Goal: Answer question/provide support

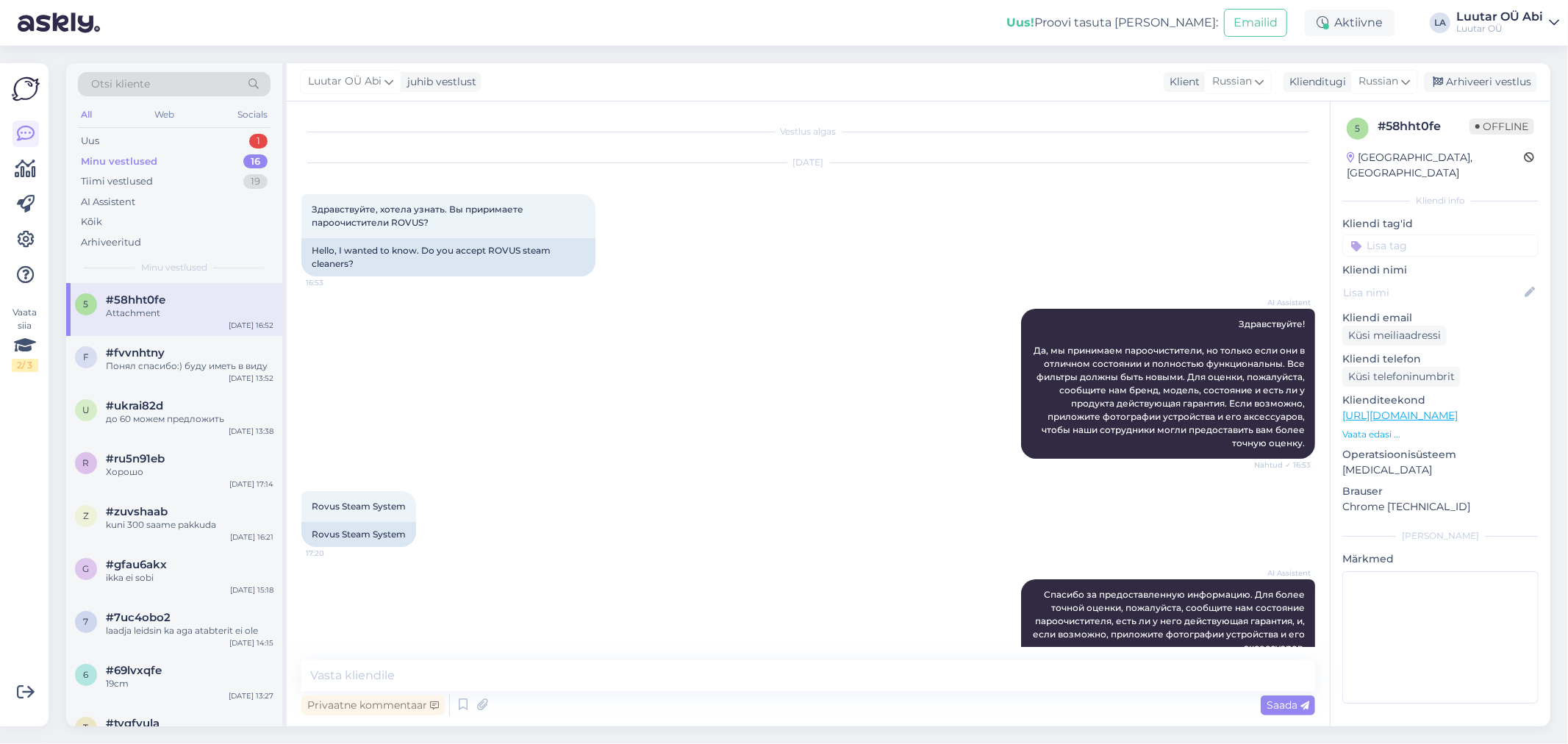
scroll to position [1807, 0]
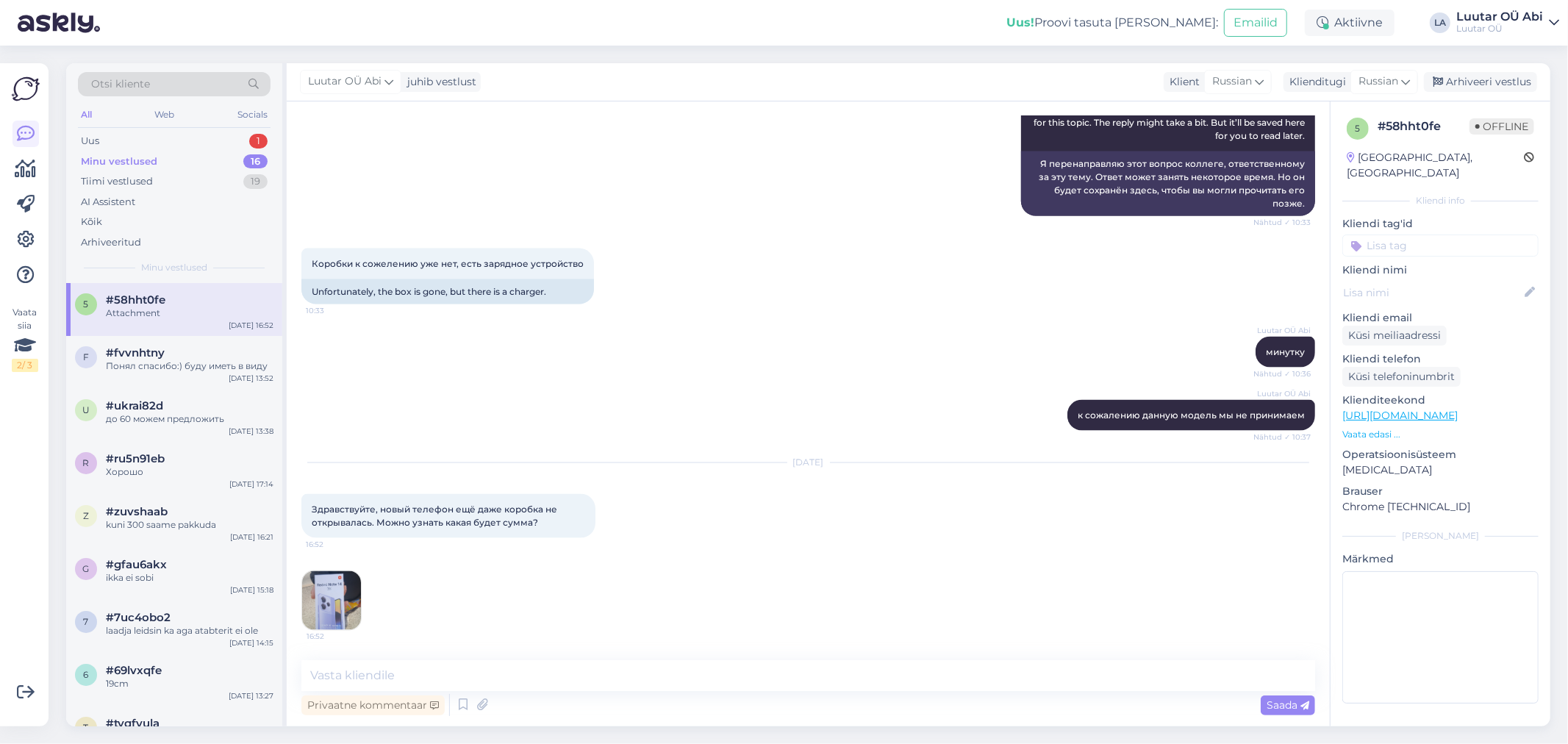
click at [198, 130] on div "Otsi kliente All Web Socials Uus 1 Minu vestlused 16 Tiimi vestlused 19 AI Assi…" at bounding box center [174, 173] width 216 height 220
click at [216, 144] on div "Uus 1" at bounding box center [174, 141] width 193 height 21
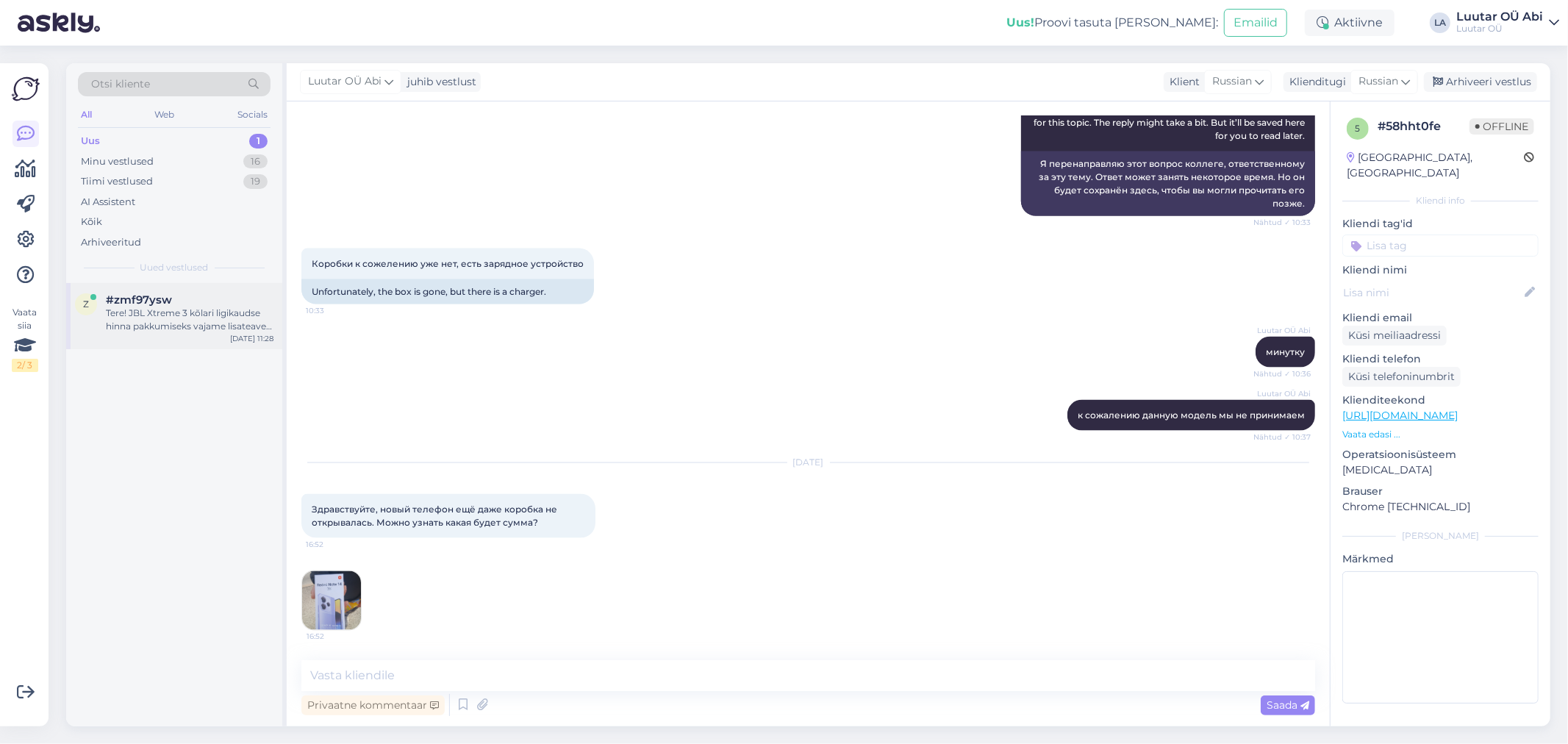
click at [210, 310] on div "Tere! JBL Xtreme 3 kõlari ligikaudse hinna pakkumiseks vajame lisateavet selle …" at bounding box center [189, 319] width 168 height 26
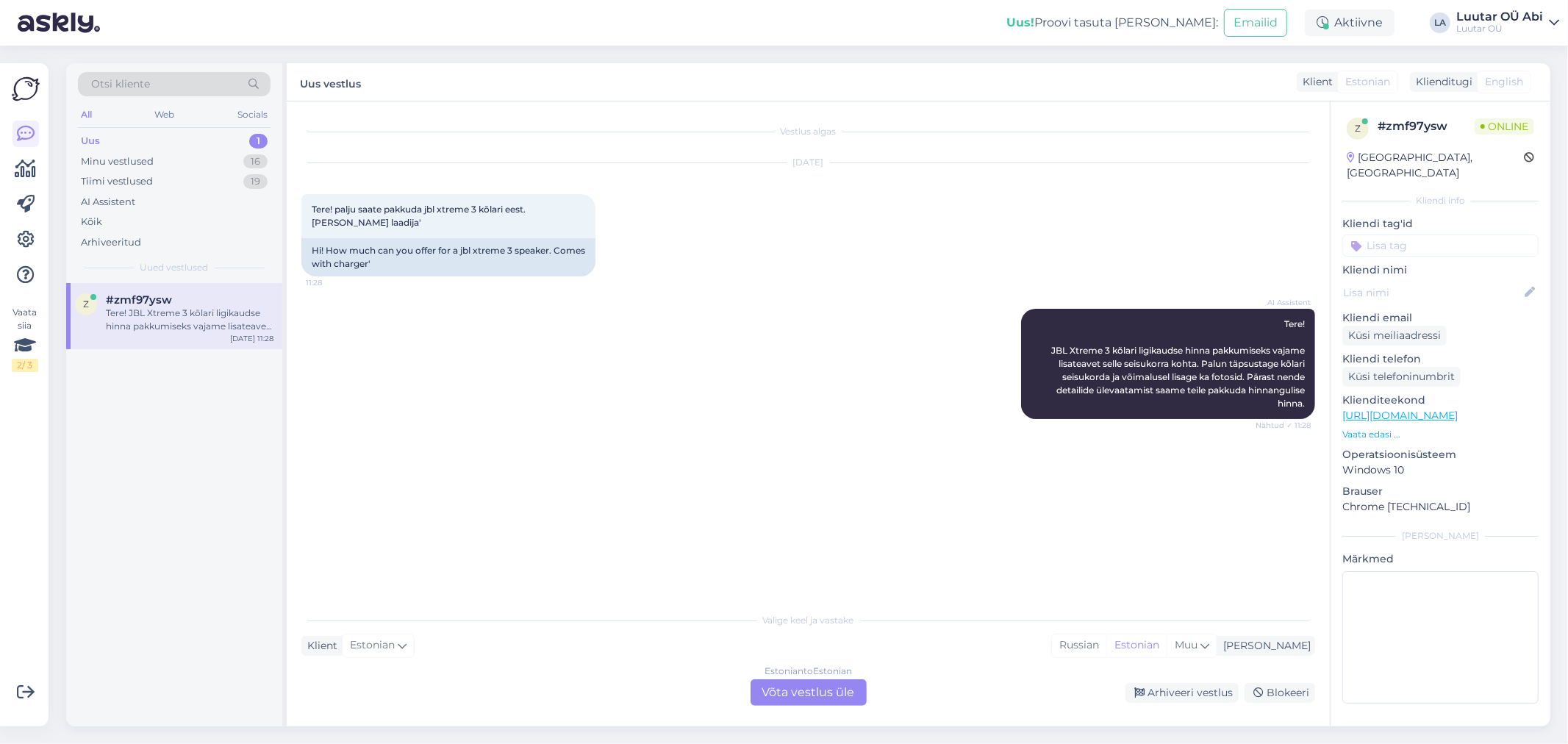
scroll to position [0, 0]
drag, startPoint x: 423, startPoint y: 209, endPoint x: 480, endPoint y: 211, distance: 57.0
click at [480, 211] on span "Tere! palju saate pakkuda jbl xtreme 3 kõlari eest. [PERSON_NAME] laadija'" at bounding box center [420, 216] width 216 height 24
copy span "jbl xtreme 3"
click at [778, 684] on div "Estonian to Estonian Võta vestlus üle" at bounding box center [809, 692] width 116 height 26
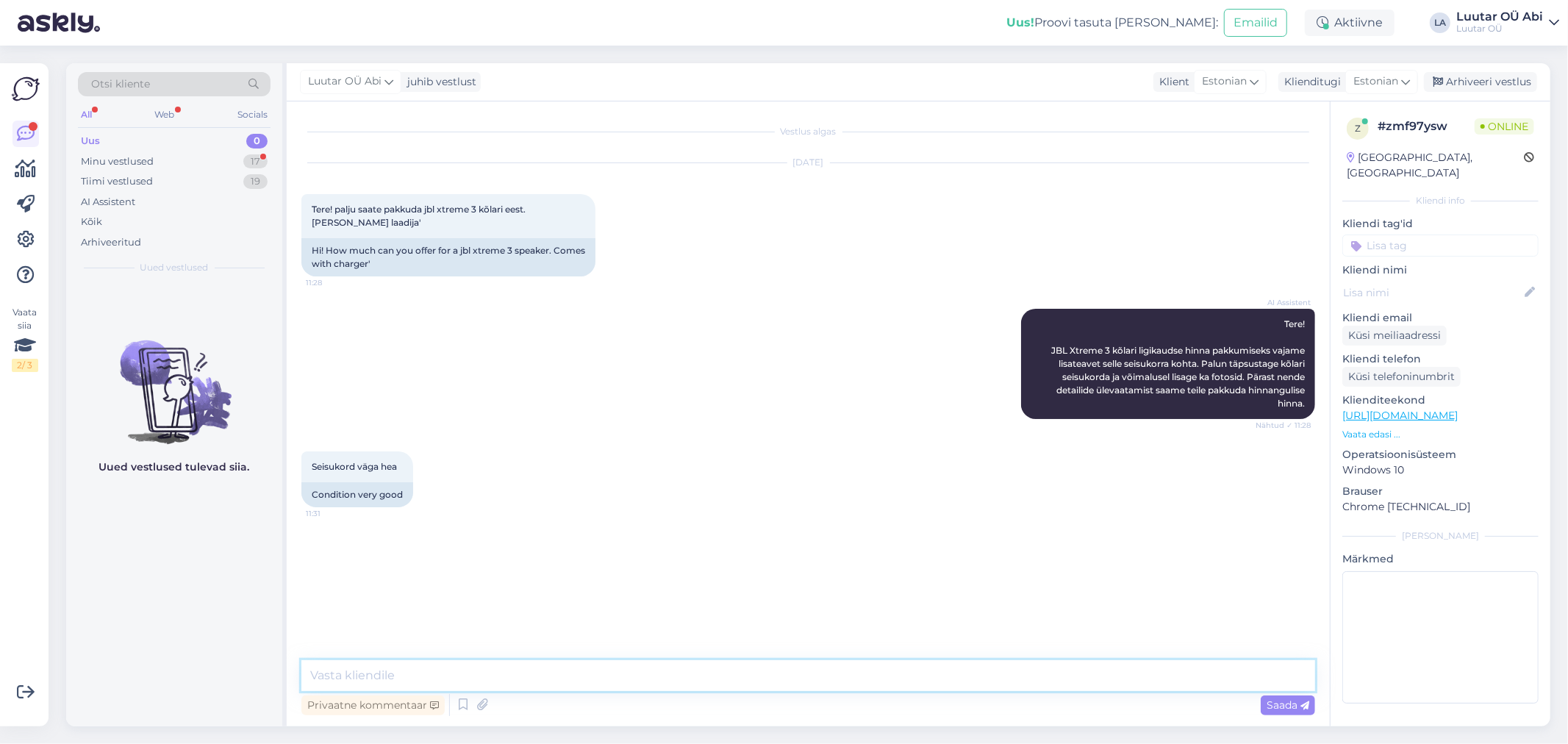
click at [759, 669] on textarea at bounding box center [809, 676] width 1014 height 31
type textarea "üks hetk"
type textarea "kuni 60€ [PERSON_NAME]"
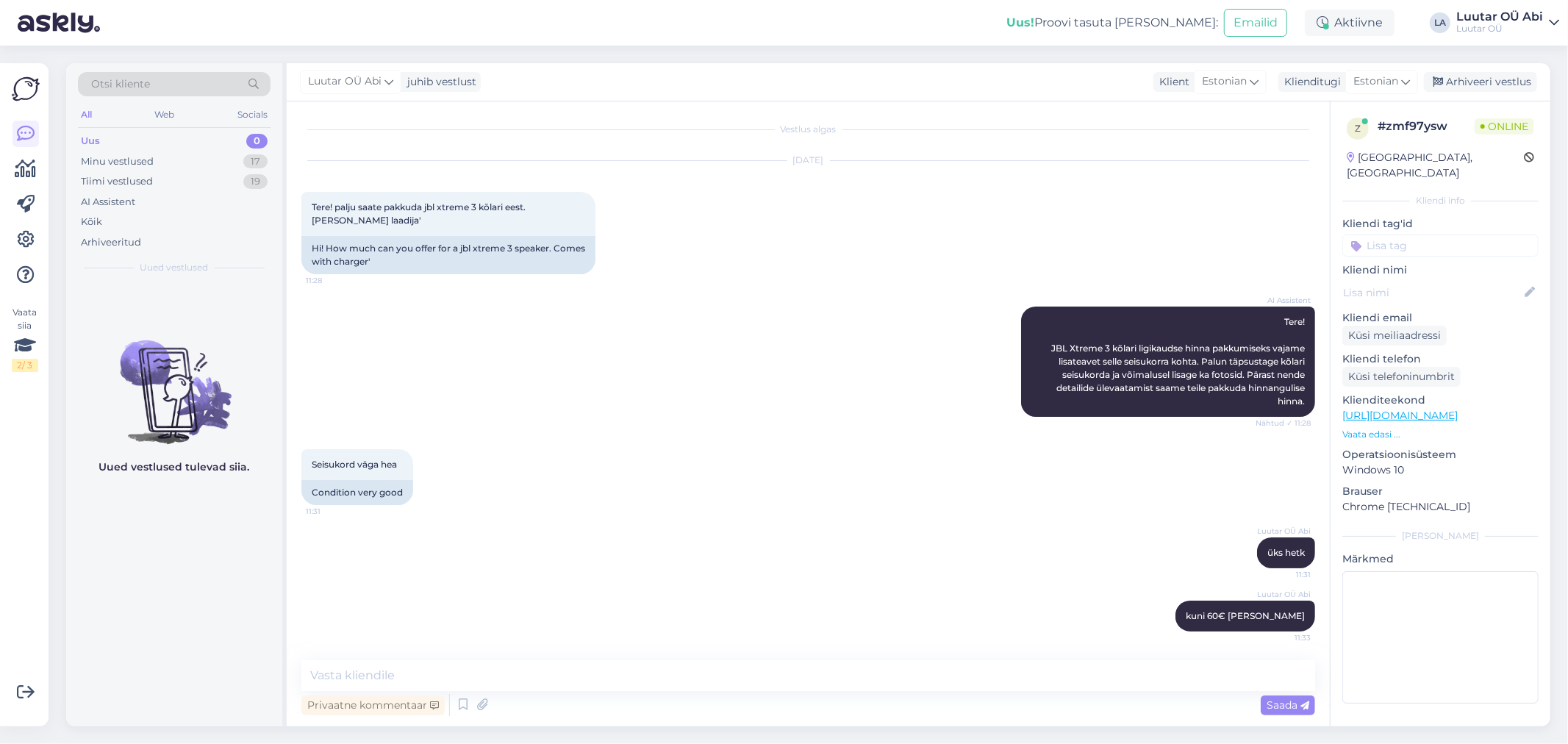
click at [786, 465] on div "Seisukord väga hea 11:31 Condition very good" at bounding box center [809, 477] width 1014 height 88
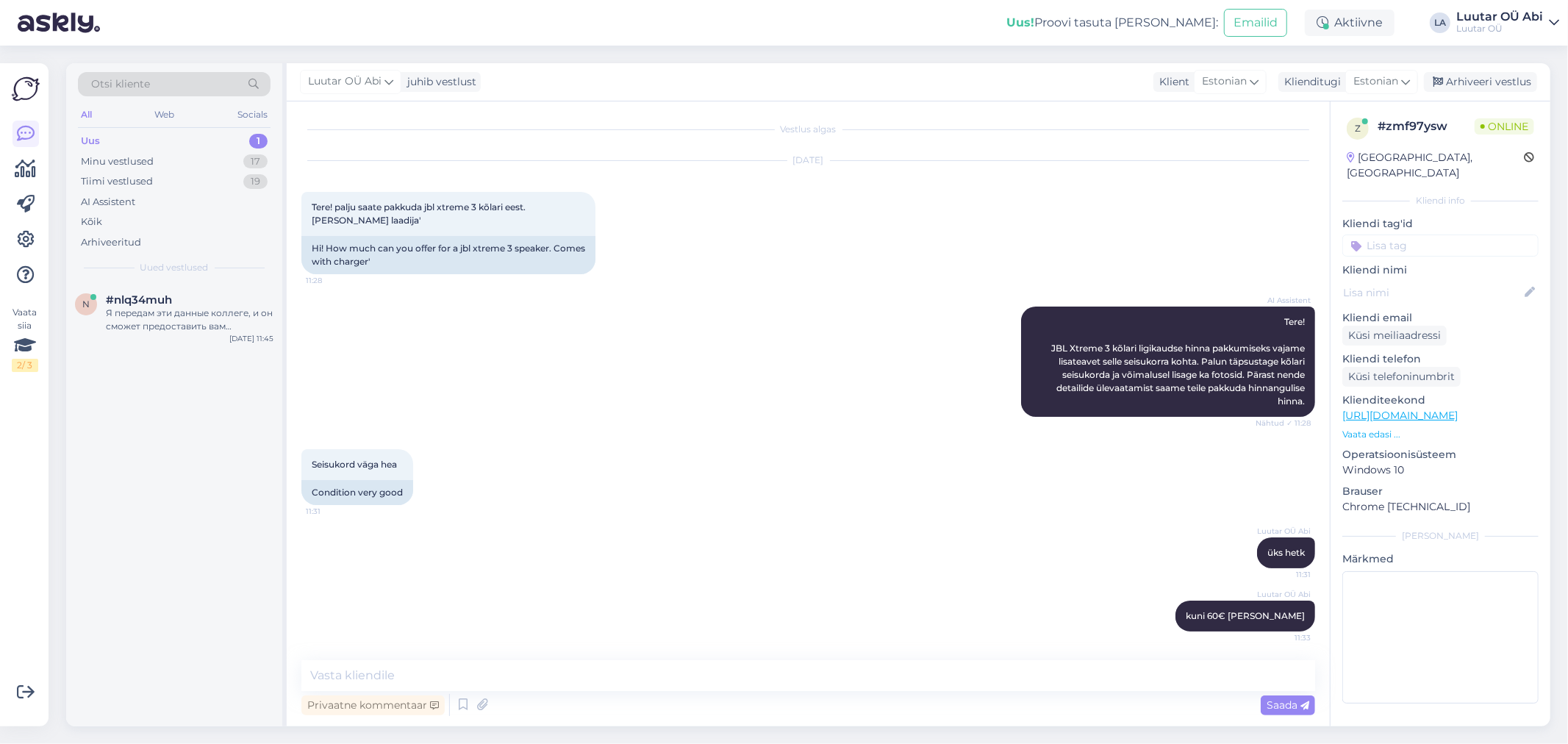
click at [159, 143] on div "Uus 1" at bounding box center [174, 141] width 193 height 21
drag, startPoint x: 185, startPoint y: 309, endPoint x: 211, endPoint y: 342, distance: 42.0
click at [185, 309] on div "Я передам эти данные коллеге, и он сможет предоставить вам предложение по оценк…" at bounding box center [189, 319] width 168 height 26
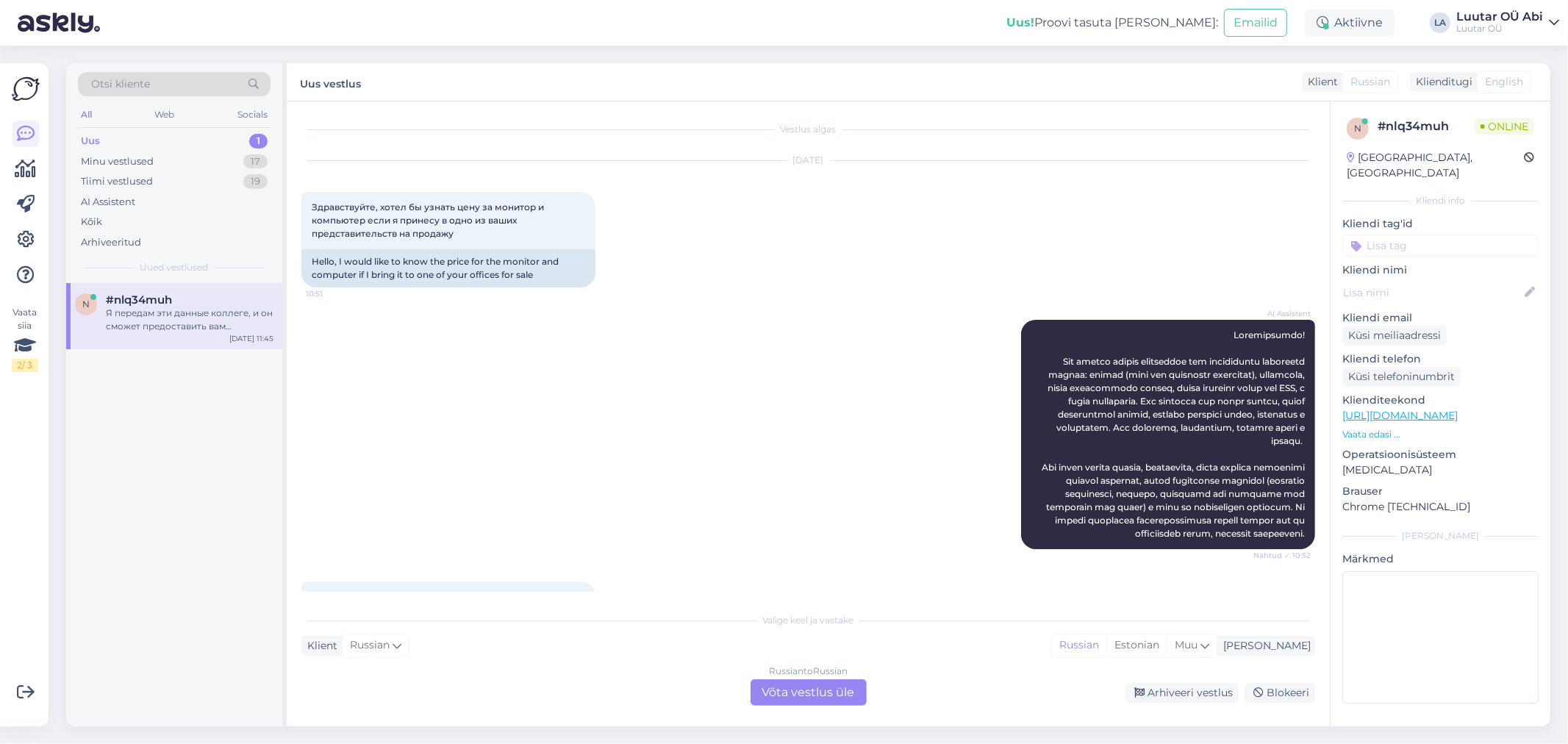
scroll to position [1199, 0]
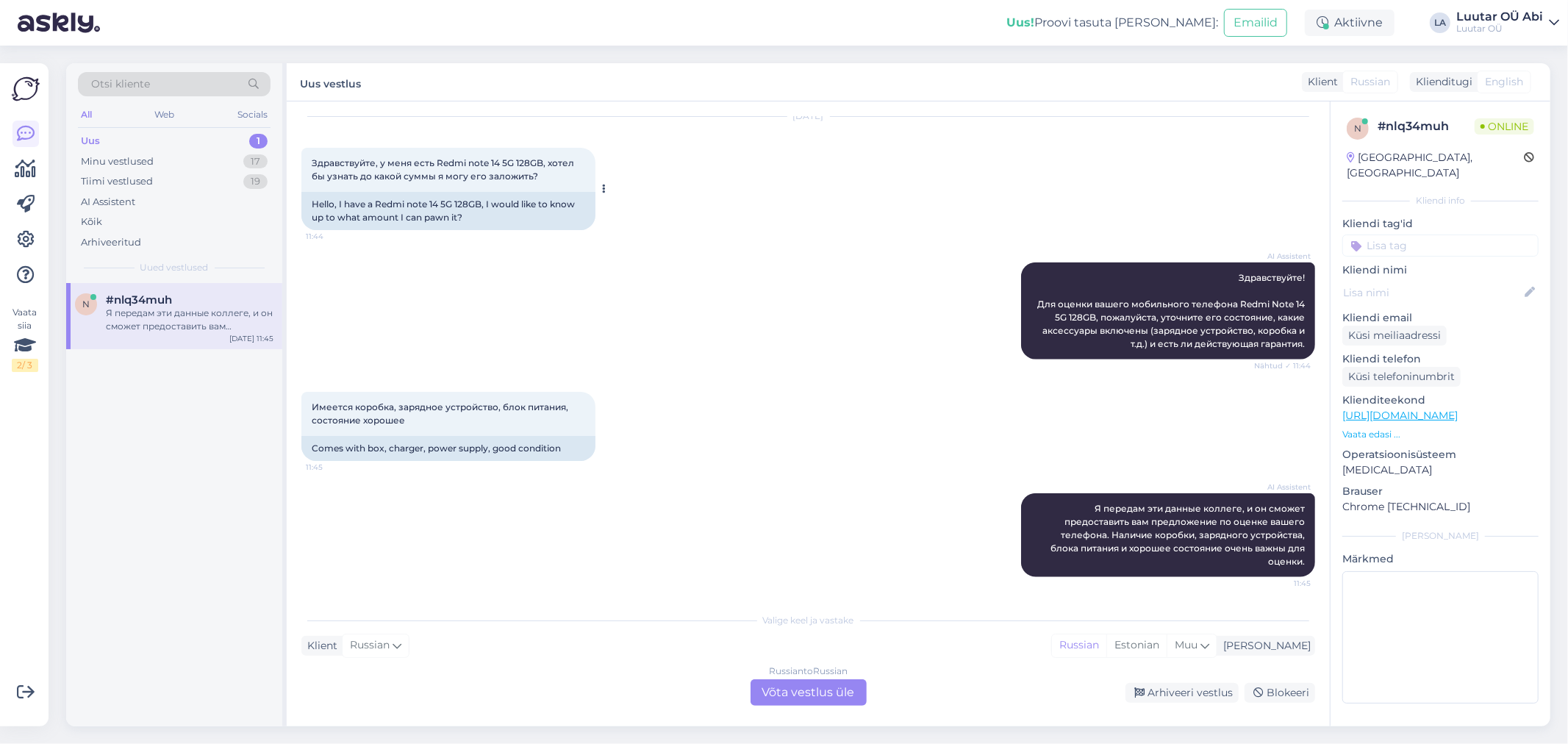
click at [438, 175] on span "Здравствуйте, у меня есть Redmi note 14 5G 128GB, хотел бы узнать до какой сумм…" at bounding box center [444, 169] width 265 height 24
drag, startPoint x: 434, startPoint y: 172, endPoint x: 543, endPoint y: 175, distance: 109.0
click at [543, 175] on span "Здравствуйте, у меня есть Redmi note 14 5G 128GB, хотел бы узнать до какой сумм…" at bounding box center [444, 169] width 265 height 24
copy span "Redmi note 14 5G 128GB"
click at [670, 424] on div "Имеется коробка, зарядное устройство, блок питания, состояние хорошее 11:45 Com…" at bounding box center [809, 426] width 1014 height 101
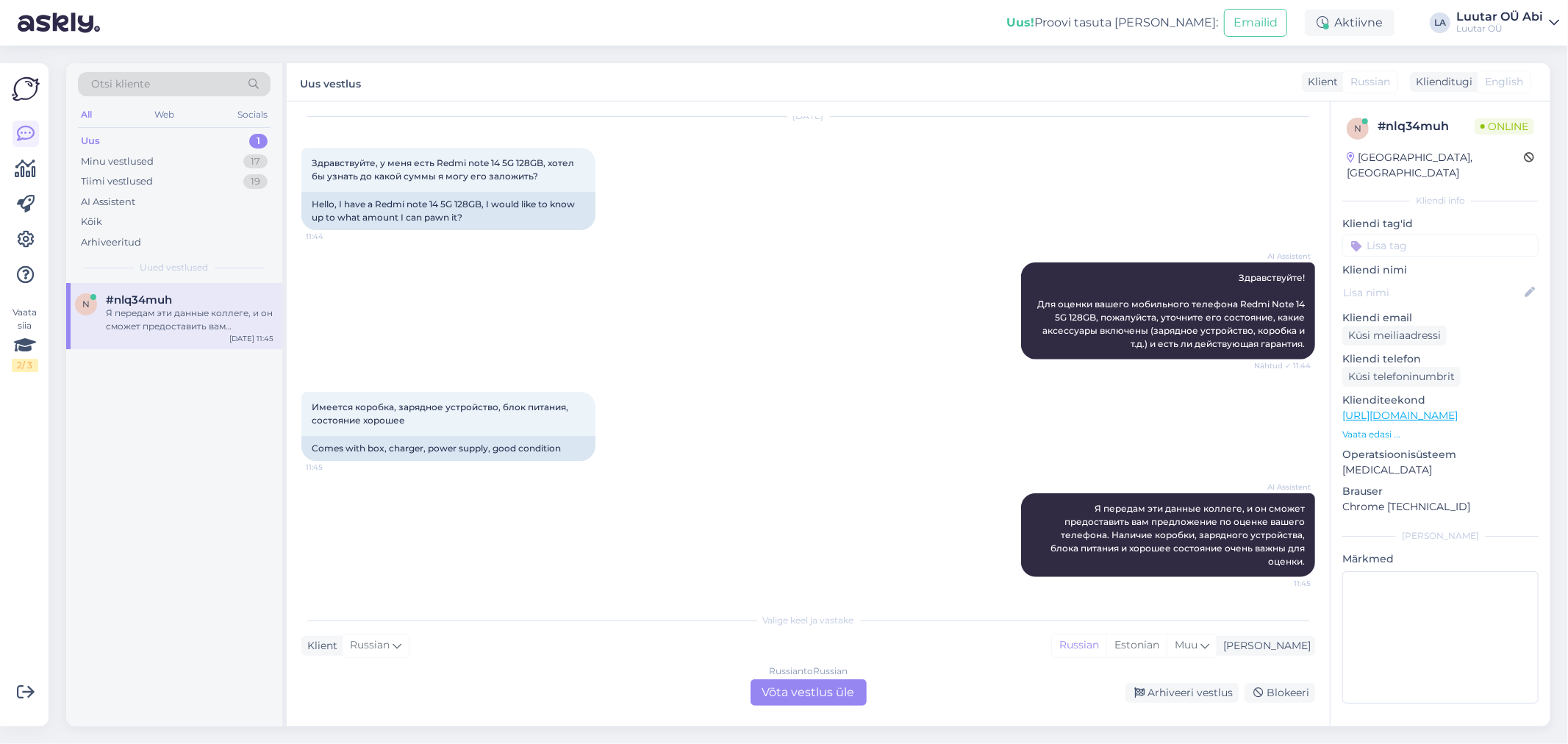
click at [802, 684] on div "Russian to Russian Võta vestlus üle" at bounding box center [809, 692] width 116 height 26
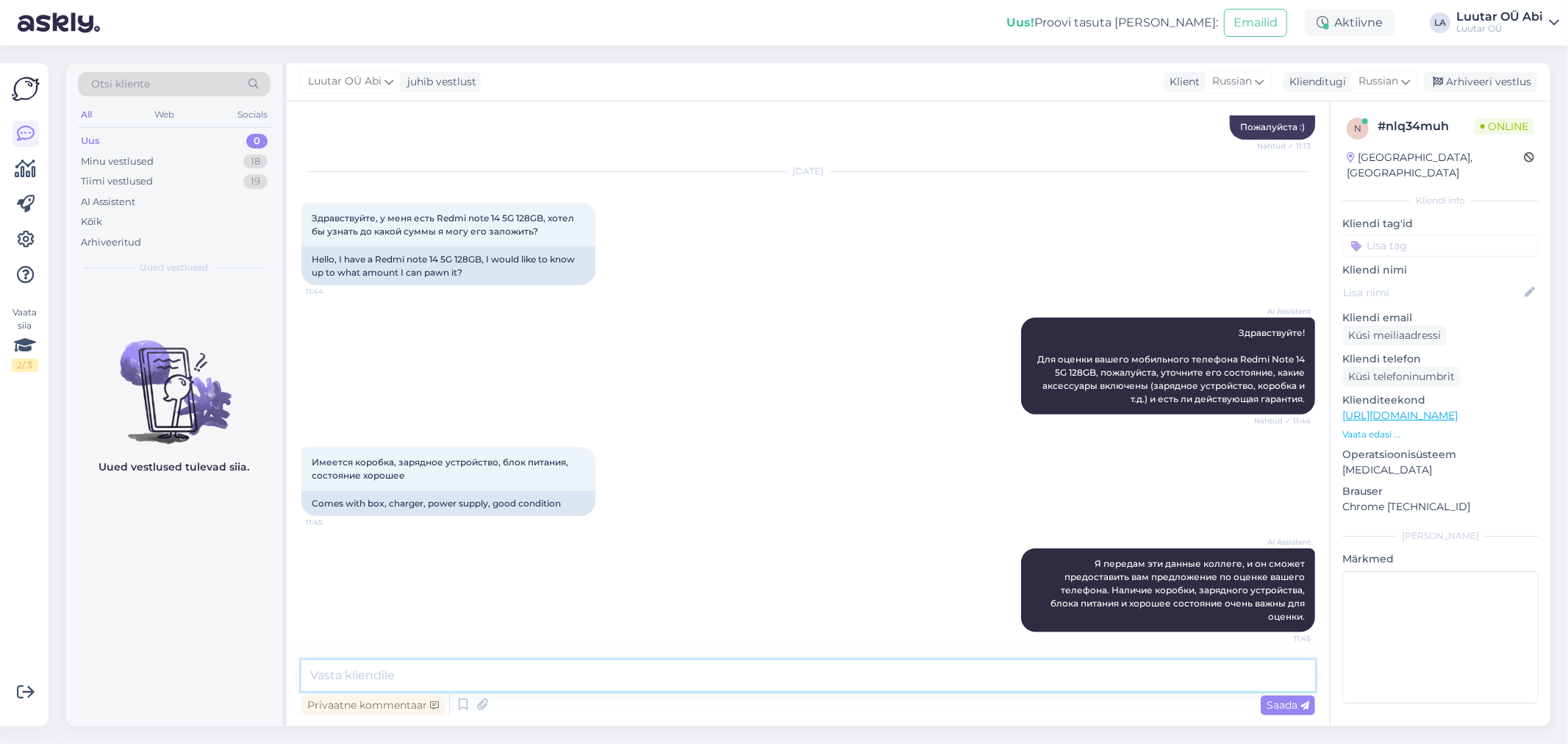
click at [799, 680] on textarea at bounding box center [809, 676] width 1014 height 31
drag, startPoint x: 799, startPoint y: 680, endPoint x: 810, endPoint y: 673, distance: 13.0
click at [810, 673] on textarea at bounding box center [809, 676] width 1014 height 31
type textarea "до 60 можем предложить"
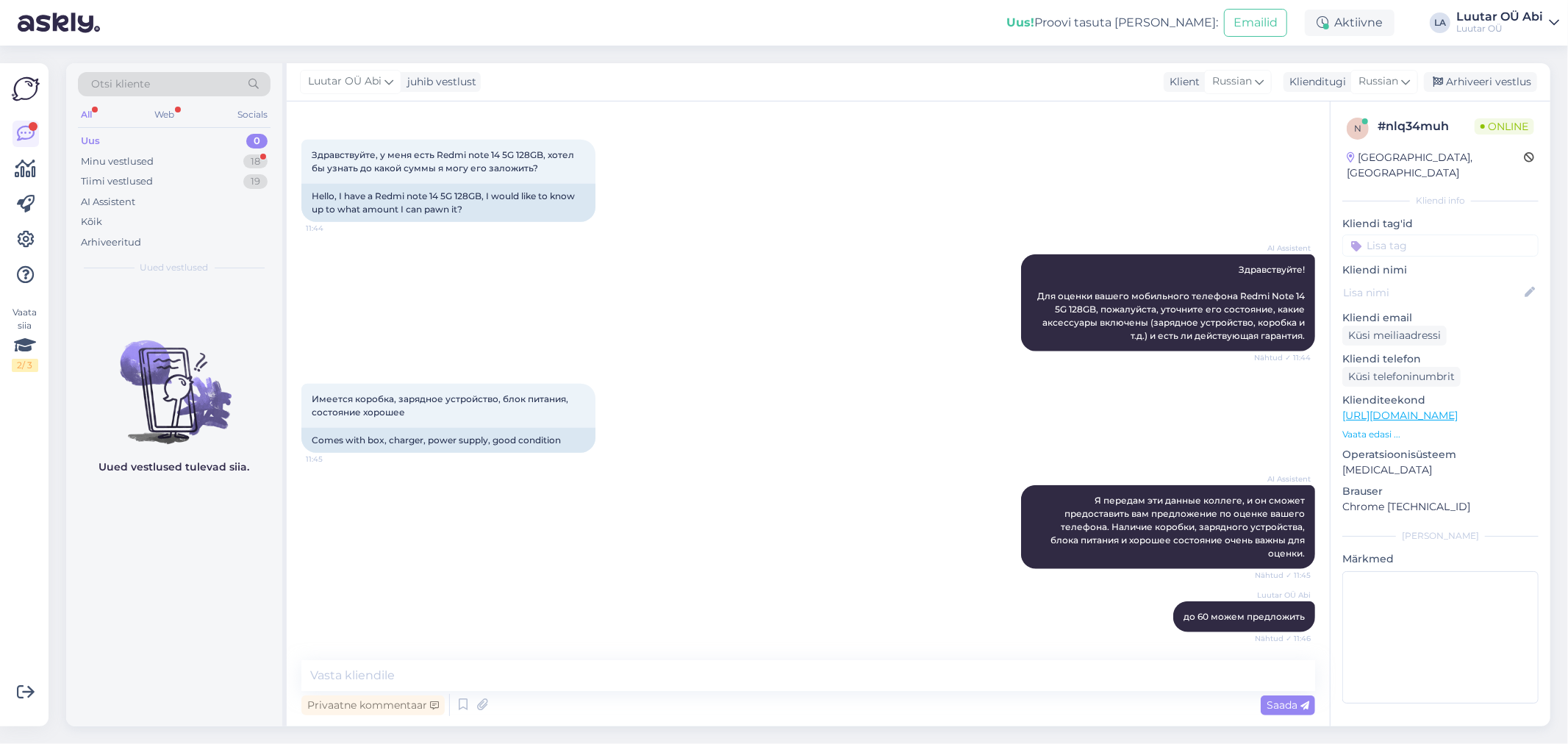
scroll to position [1270, 0]
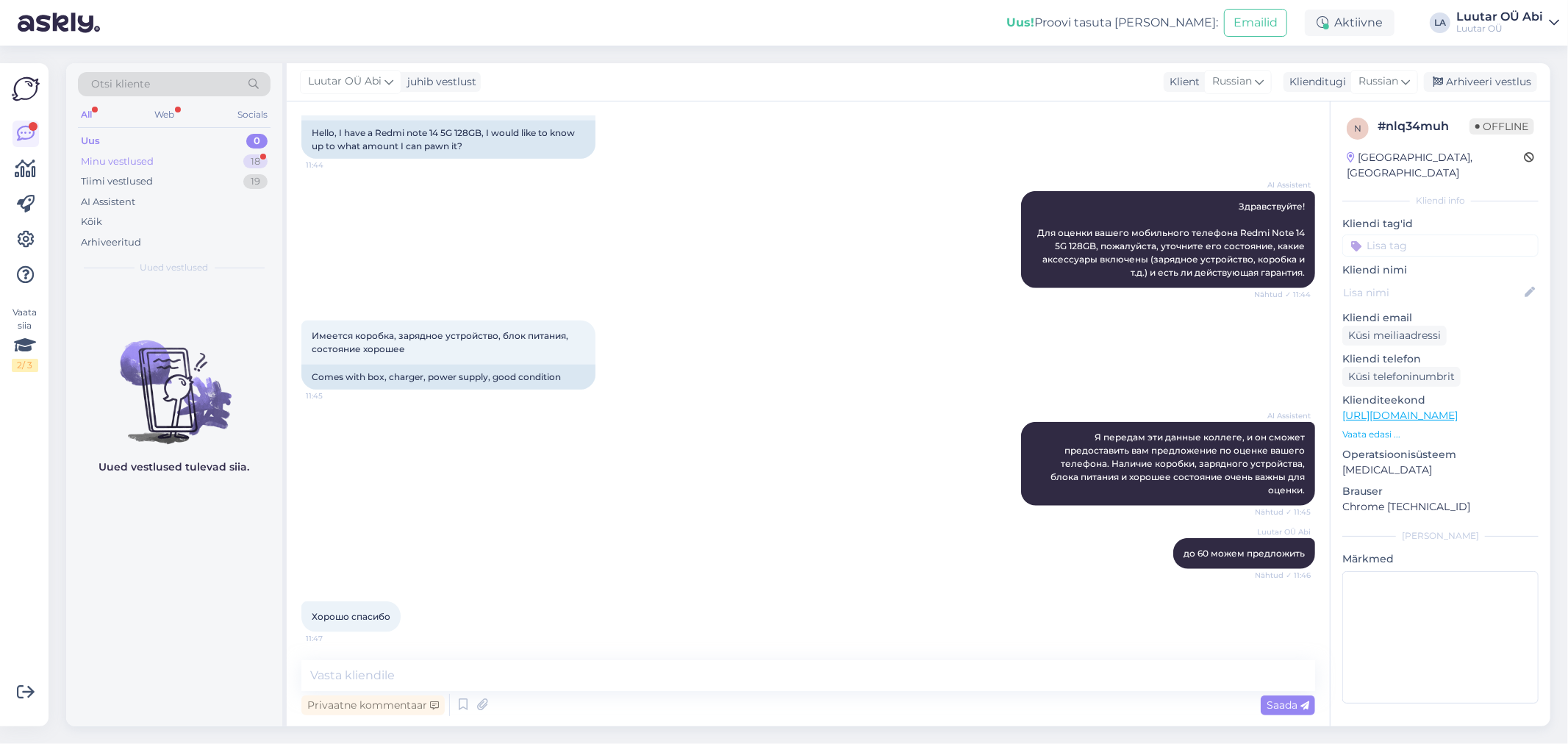
click at [212, 157] on div "Minu vestlused 18" at bounding box center [174, 162] width 193 height 21
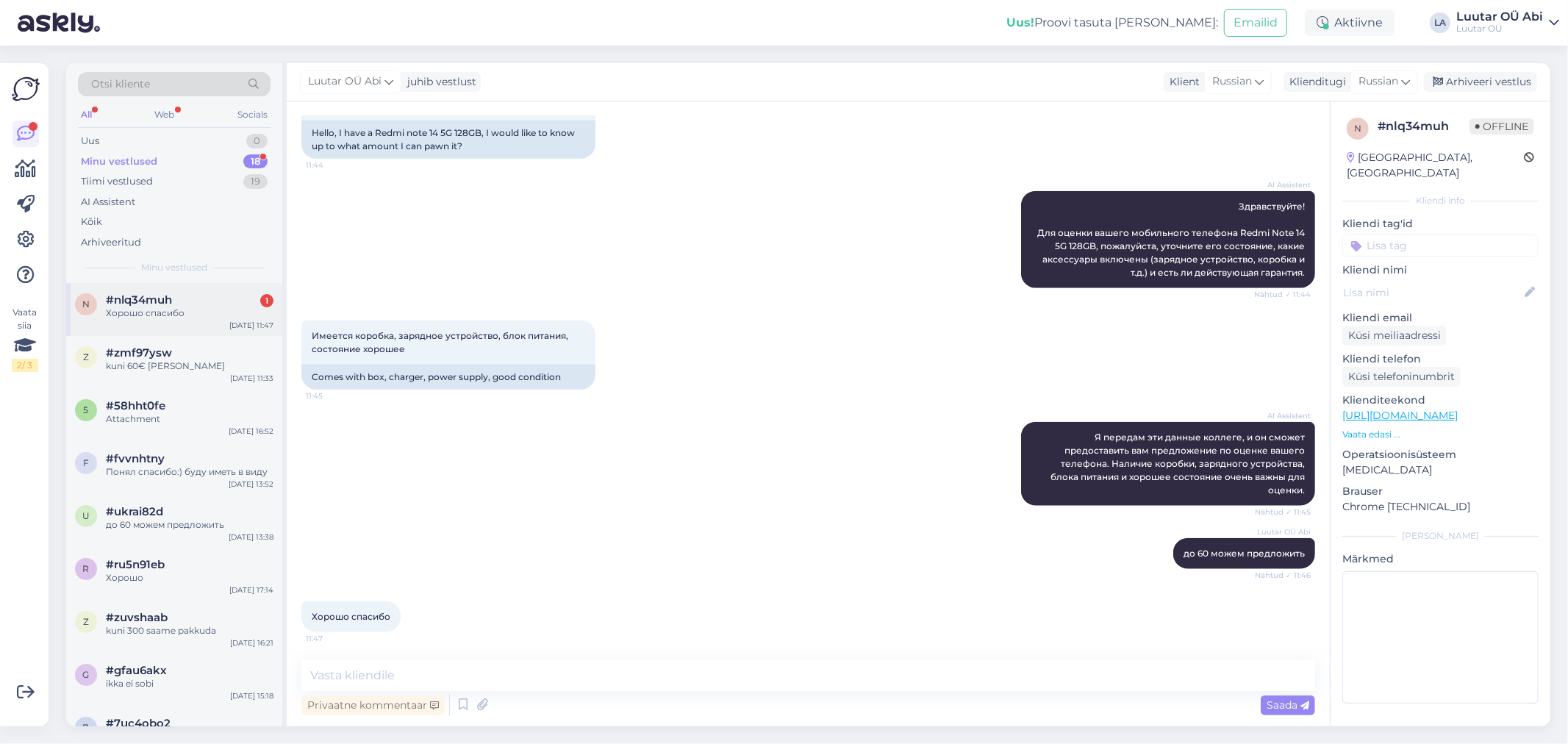
click at [224, 310] on div "Хорошо спасибо" at bounding box center [189, 313] width 168 height 14
